Goal: Task Accomplishment & Management: Use online tool/utility

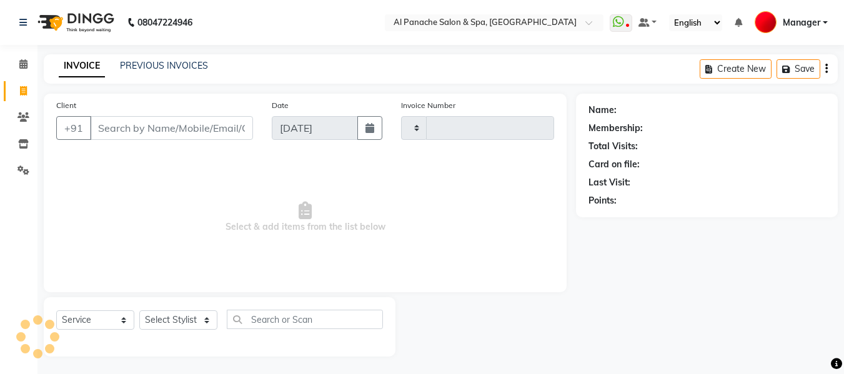
select select "service"
type input "2134"
select select "751"
click at [156, 122] on input "Client" at bounding box center [171, 128] width 163 height 24
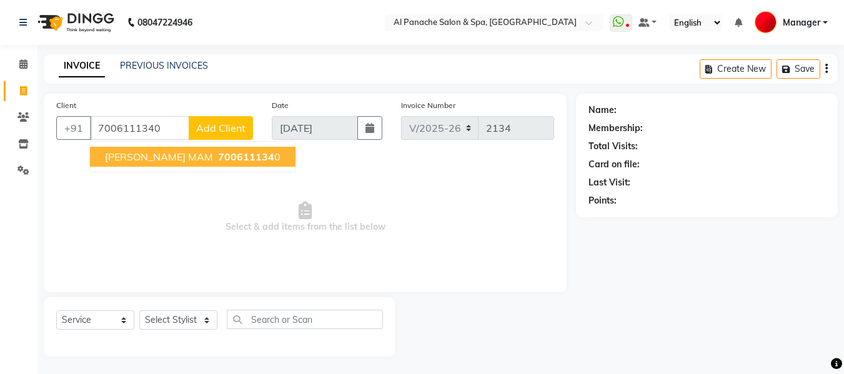
type input "7006111340"
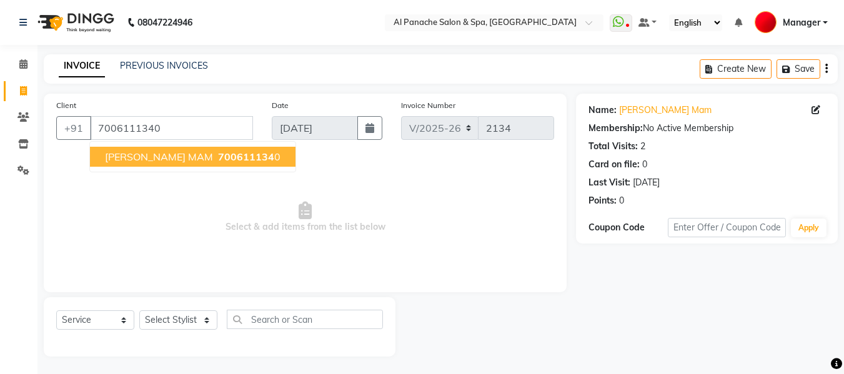
click at [165, 161] on span "[PERSON_NAME] MAM" at bounding box center [159, 157] width 108 height 12
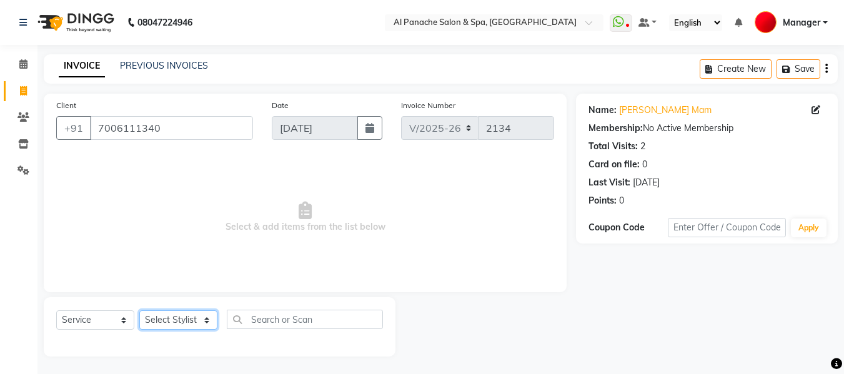
click at [174, 317] on select "Select Stylist [PERSON_NAME] [PERSON_NAME] Baby [PERSON_NAME] Makeup Manager [P…" at bounding box center [178, 320] width 78 height 19
select select "88144"
click at [139, 311] on select "Select Stylist [PERSON_NAME] [PERSON_NAME] Baby [PERSON_NAME] Makeup Manager [P…" at bounding box center [178, 320] width 78 height 19
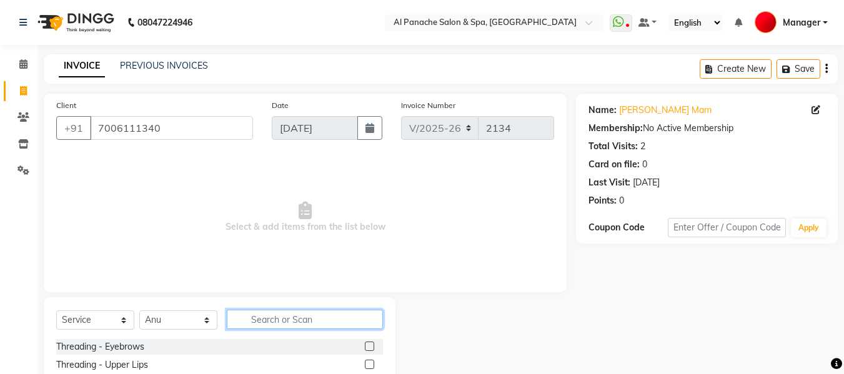
click at [287, 322] on input "text" at bounding box center [305, 319] width 156 height 19
type input "ironi"
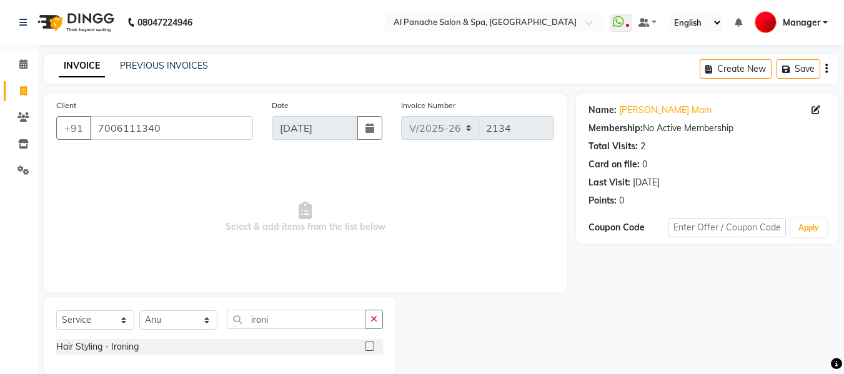
click at [370, 346] on label at bounding box center [369, 346] width 9 height 9
click at [370, 346] on input "checkbox" at bounding box center [369, 347] width 8 height 8
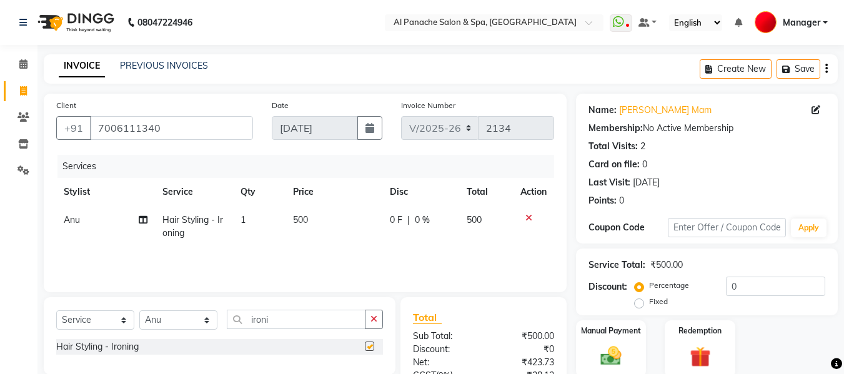
checkbox input "false"
click at [292, 217] on td "500" at bounding box center [334, 226] width 97 height 41
select select "88144"
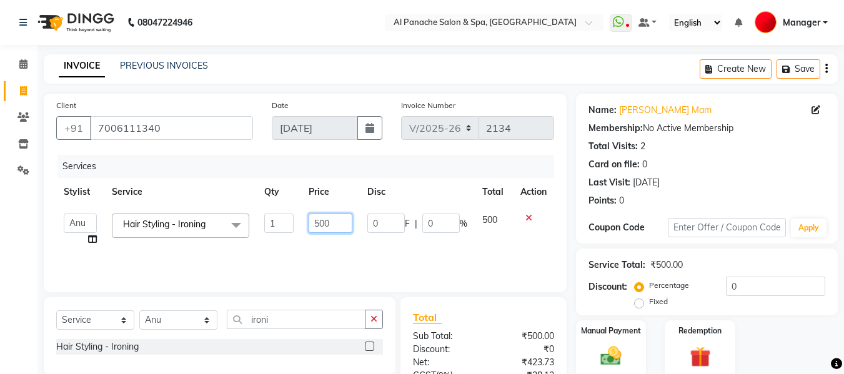
click at [319, 226] on input "500" at bounding box center [330, 223] width 43 height 19
type input "700"
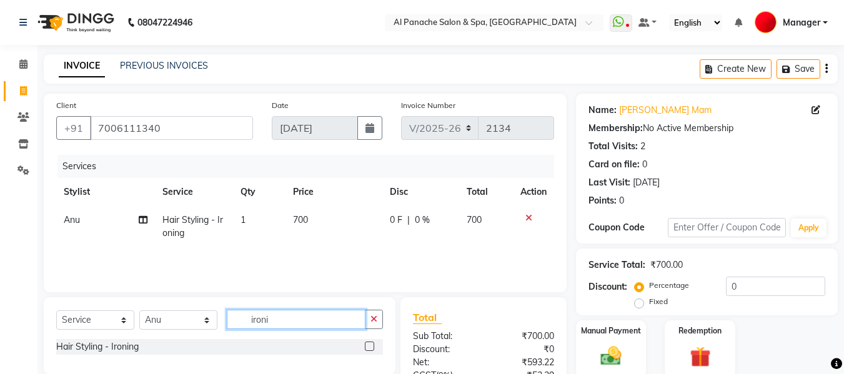
click at [287, 317] on input "ironi" at bounding box center [296, 319] width 139 height 19
type input "i"
type input "rica"
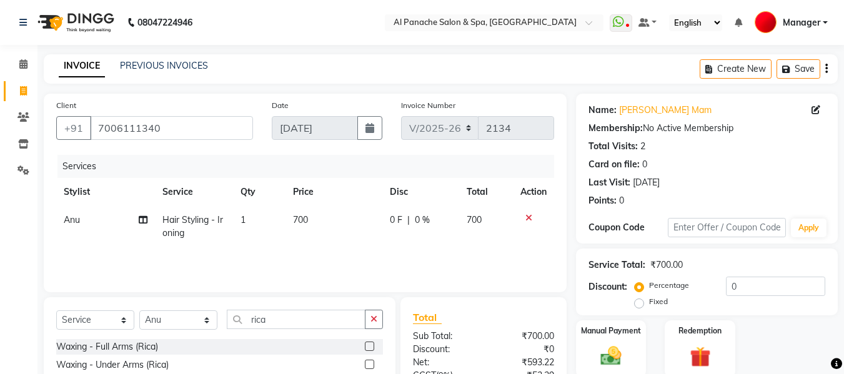
click at [365, 344] on label at bounding box center [369, 346] width 9 height 9
click at [365, 344] on input "checkbox" at bounding box center [369, 347] width 8 height 8
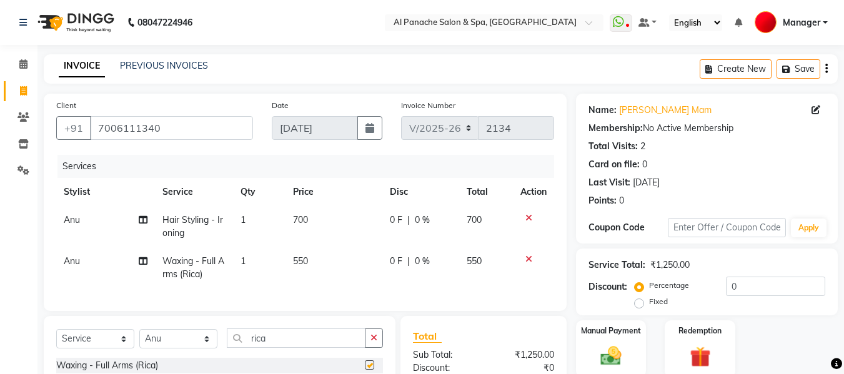
checkbox input "false"
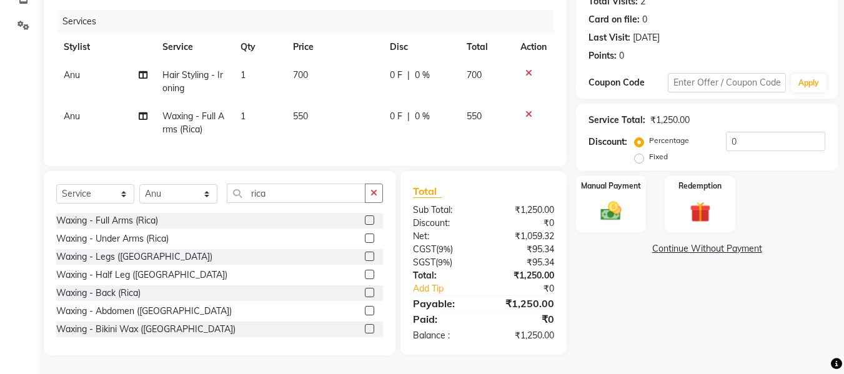
click at [365, 274] on label at bounding box center [369, 274] width 9 height 9
click at [365, 274] on input "checkbox" at bounding box center [369, 275] width 8 height 8
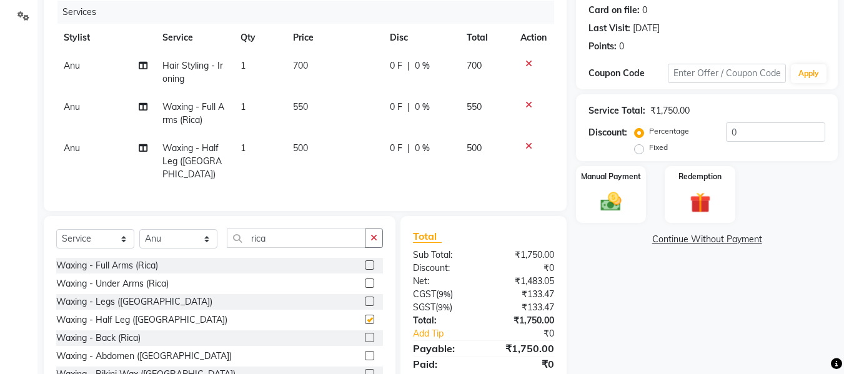
checkbox input "false"
click at [297, 111] on span "550" at bounding box center [300, 106] width 15 height 11
select select "88144"
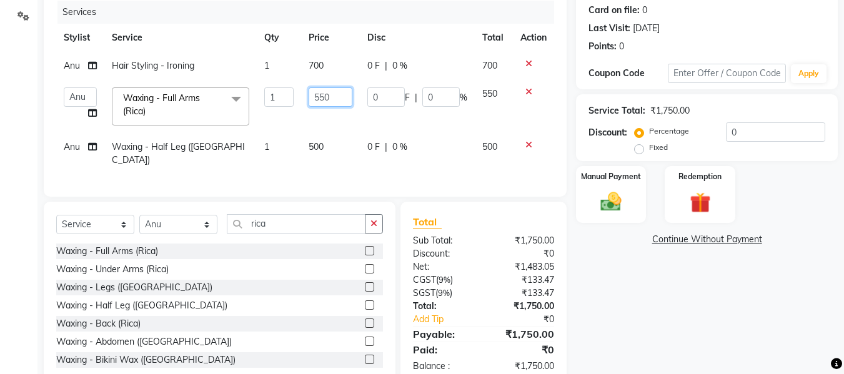
click at [320, 102] on input "550" at bounding box center [330, 96] width 43 height 19
type input "650"
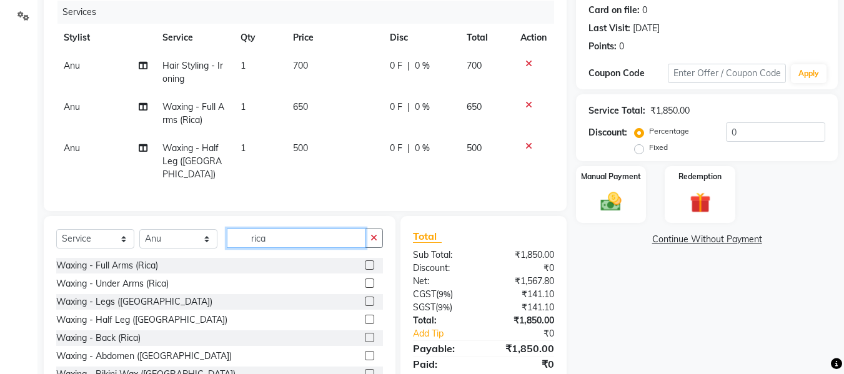
click at [302, 221] on div "Select Service Product Membership Package Voucher Prepaid Gift Card Select Styl…" at bounding box center [220, 308] width 352 height 184
type input "r"
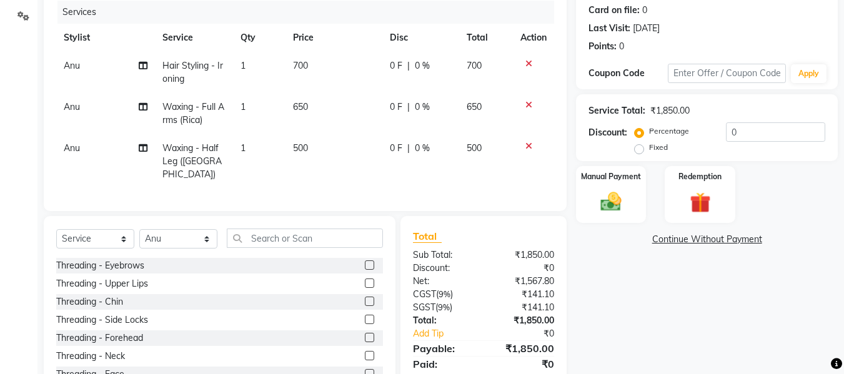
click at [365, 262] on label at bounding box center [369, 265] width 9 height 9
click at [365, 262] on input "checkbox" at bounding box center [369, 266] width 8 height 8
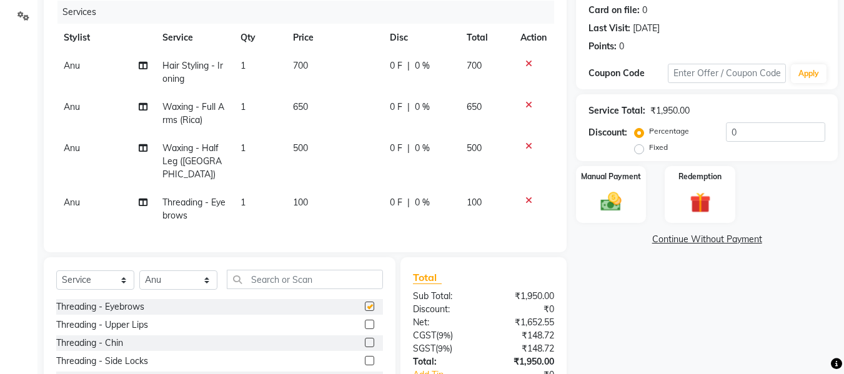
checkbox input "false"
click at [296, 197] on span "100" at bounding box center [300, 202] width 15 height 11
select select "88144"
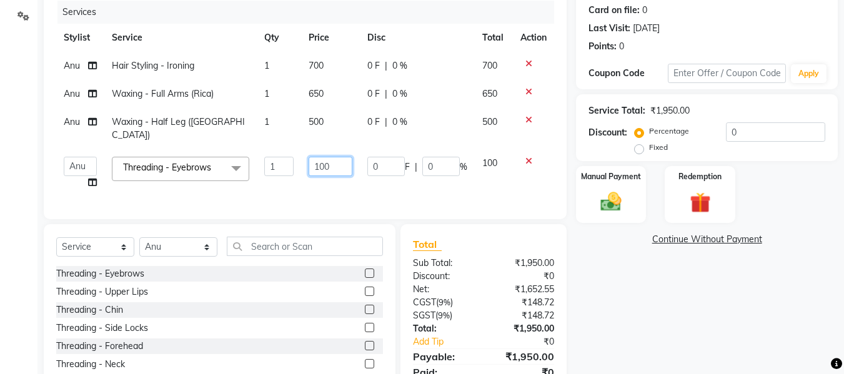
click at [317, 157] on input "100" at bounding box center [330, 166] width 43 height 19
type input "200"
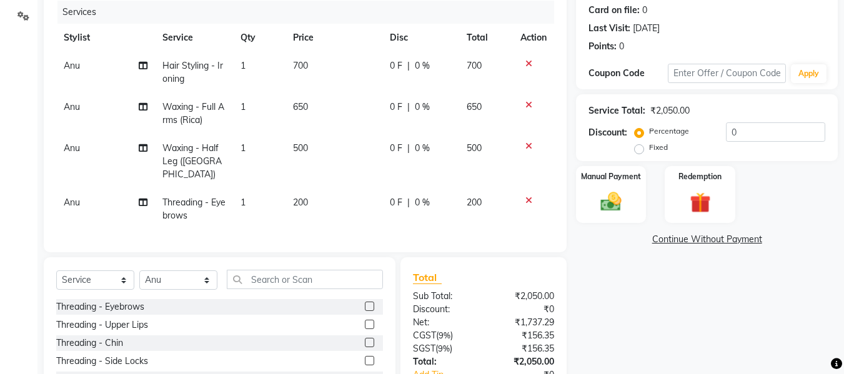
click at [604, 347] on div "Name: [PERSON_NAME] Mam Membership: No Active Membership Total Visits: 2 Card o…" at bounding box center [711, 190] width 271 height 502
click at [649, 151] on label "Fixed" at bounding box center [658, 147] width 19 height 11
click at [639, 151] on input "Fixed" at bounding box center [641, 147] width 9 height 9
radio input "true"
click at [761, 137] on input "0" at bounding box center [775, 131] width 99 height 19
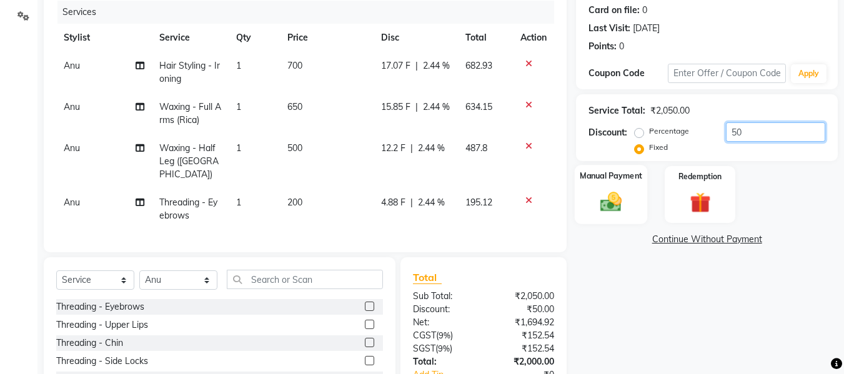
type input "50"
click at [609, 197] on img at bounding box center [611, 201] width 35 height 25
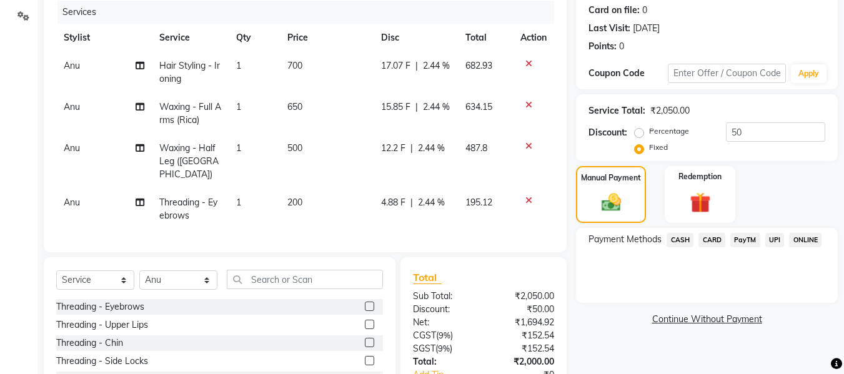
click at [675, 237] on span "CASH" at bounding box center [680, 240] width 27 height 14
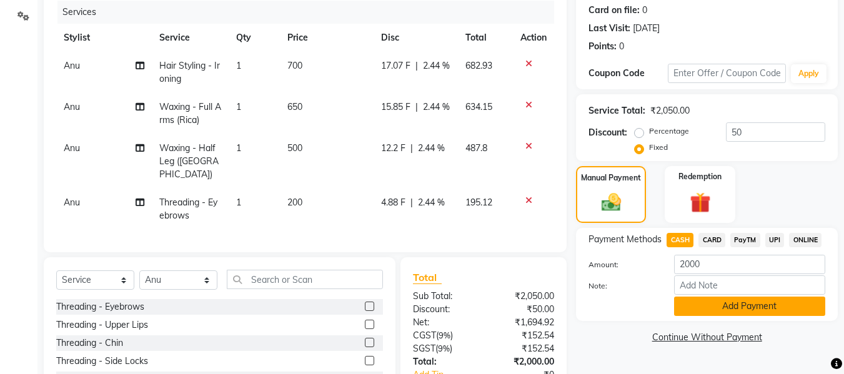
click at [765, 302] on button "Add Payment" at bounding box center [749, 306] width 151 height 19
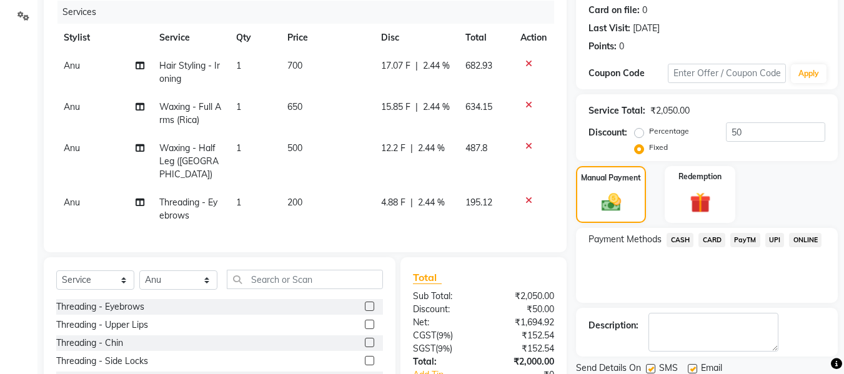
scroll to position [281, 0]
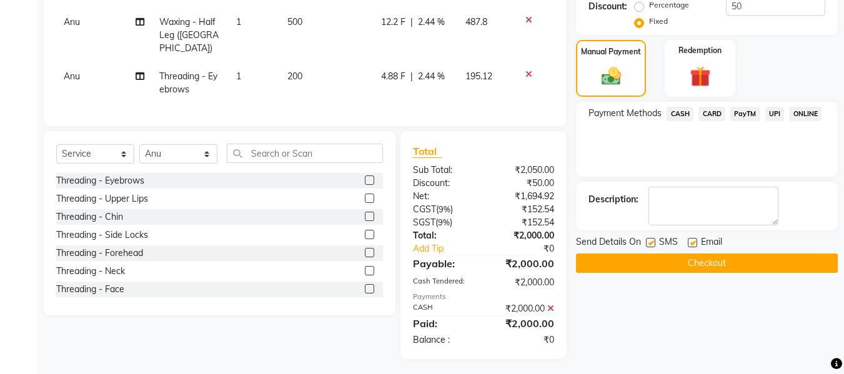
click at [722, 262] on button "Checkout" at bounding box center [707, 263] width 262 height 19
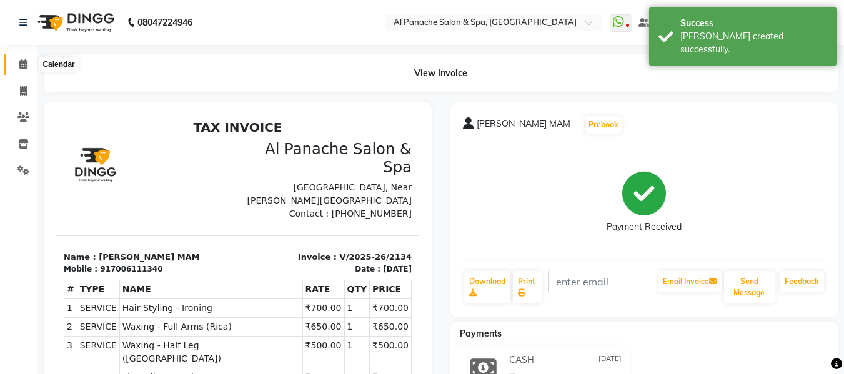
click at [21, 62] on icon at bounding box center [23, 63] width 8 height 9
